Goal: Transaction & Acquisition: Purchase product/service

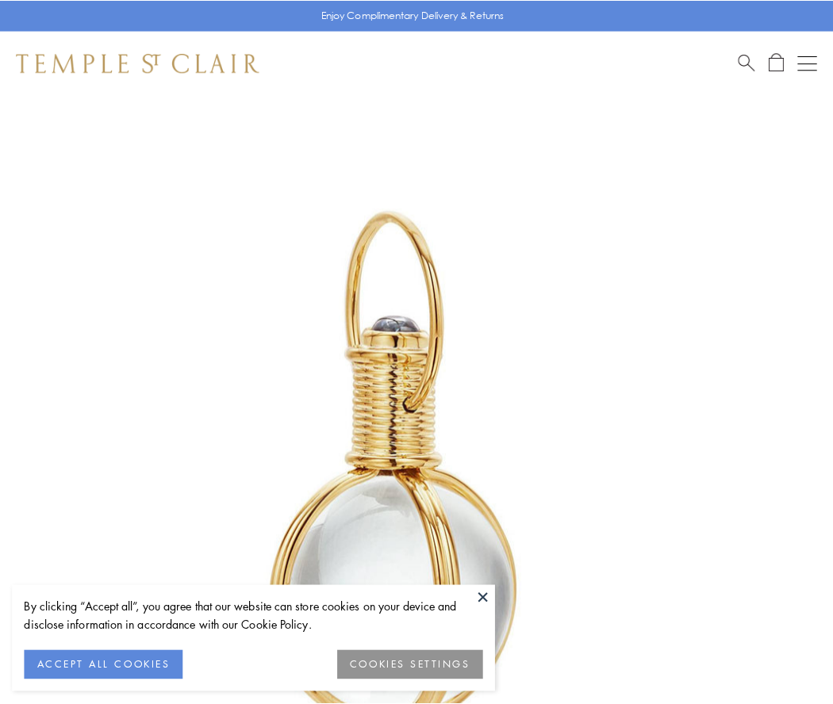
scroll to position [414, 0]
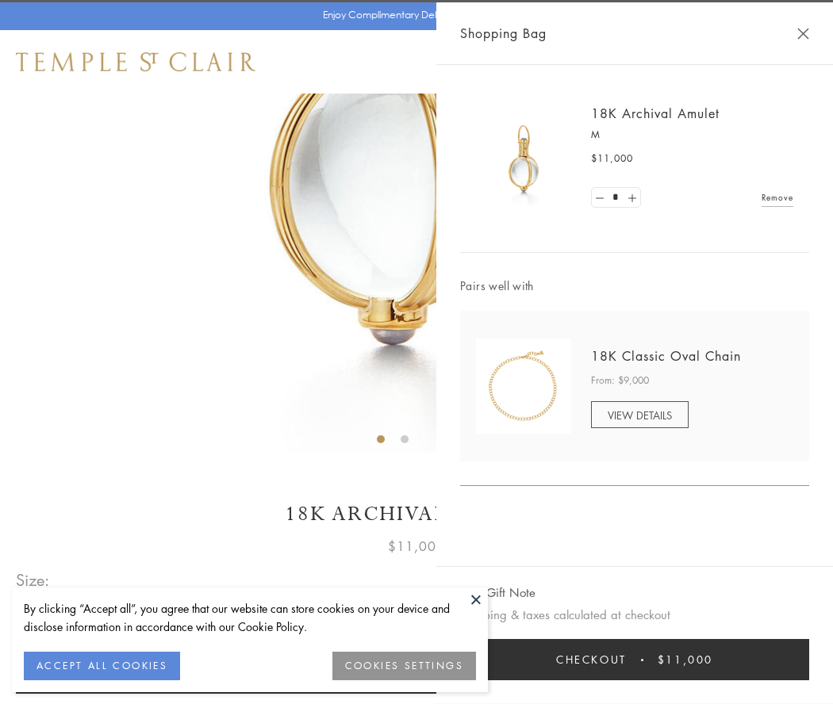
click at [635, 660] on button "Checkout $11,000" at bounding box center [634, 659] width 349 height 41
